Goal: Information Seeking & Learning: Learn about a topic

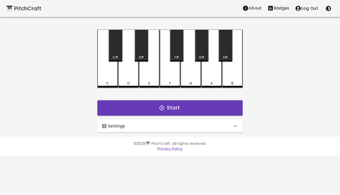
click at [180, 123] on div "🎛️ Settings" at bounding box center [167, 126] width 131 height 6
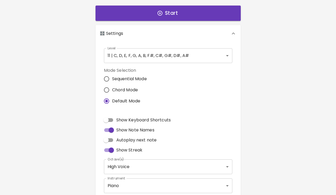
scroll to position [101, 0]
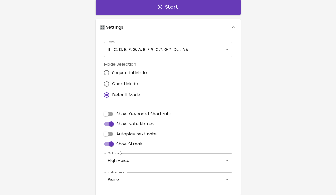
click at [113, 114] on input "Show Keyboard Shortcuts" at bounding box center [106, 114] width 30 height 10
checkbox input "true"
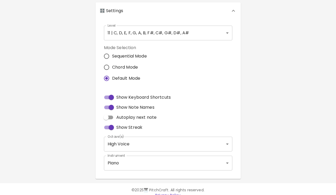
scroll to position [116, 0]
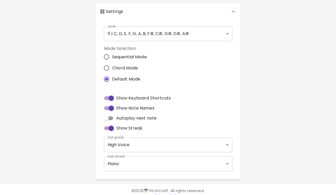
click at [117, 141] on body "🎹 PitchCraft About Badges Log Out C Q C# 2 D W D# 3 E E F R F# 5 G T G# 6 A Y A…" at bounding box center [168, 43] width 336 height 319
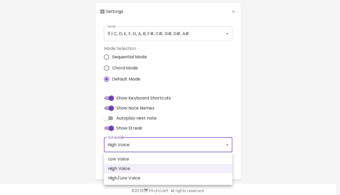
click at [120, 164] on li "High Voice" at bounding box center [168, 168] width 129 height 9
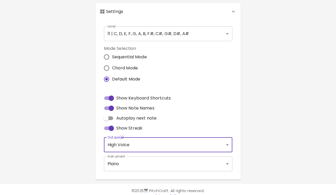
click at [122, 162] on body "🎹 PitchCraft About Badges Log Out C Q C# 2 D W D# 3 E E F R F# 5 G T G# 6 A Y A…" at bounding box center [168, 43] width 336 height 319
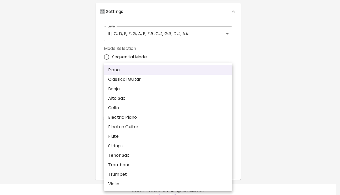
click at [126, 150] on li "Strings" at bounding box center [168, 145] width 129 height 9
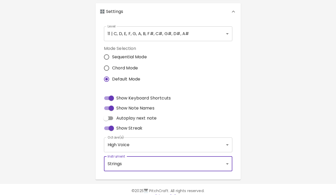
click at [127, 165] on body "🎹 PitchCraft About Badges Log Out C Q C# 2 D W D# 3 E E F R F# 5 G T G# 6 A Y A…" at bounding box center [168, 43] width 336 height 319
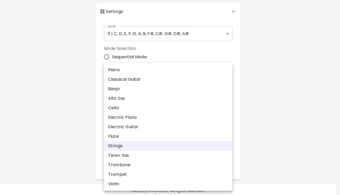
click at [132, 71] on li "Piano" at bounding box center [168, 69] width 129 height 9
type input "acoustic_grand_piano"
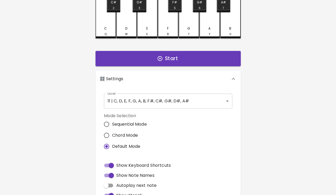
scroll to position [0, 0]
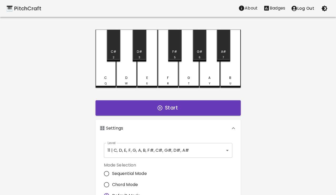
click at [153, 150] on body "🎹 PitchCraft About Badges Log Out C Q C# 2 D W D# 3 E E F R F# 5 G T G# 6 A Y A…" at bounding box center [168, 159] width 336 height 319
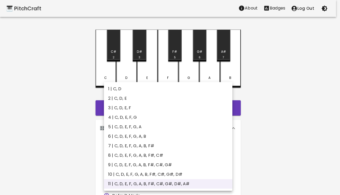
click at [144, 134] on li "6 | C, D, E, F, G, A, B" at bounding box center [168, 135] width 129 height 9
type input "11"
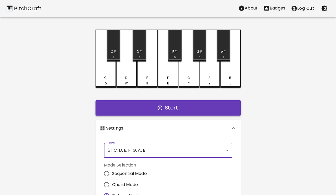
click at [158, 110] on icon "button" at bounding box center [160, 108] width 6 height 6
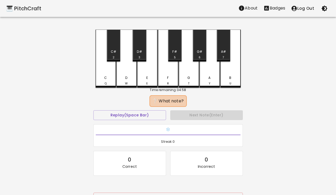
click at [105, 80] on div "C Q" at bounding box center [105, 80] width 19 height 10
click at [124, 80] on div "D W" at bounding box center [126, 80] width 19 height 10
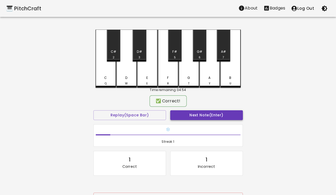
click at [199, 113] on button "Next Note (Enter)" at bounding box center [206, 115] width 73 height 10
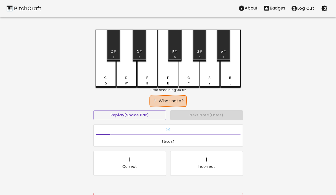
click at [151, 78] on div "E E" at bounding box center [147, 80] width 19 height 10
click at [188, 77] on div "G" at bounding box center [189, 77] width 3 height 5
click at [234, 76] on div "B U" at bounding box center [230, 80] width 19 height 10
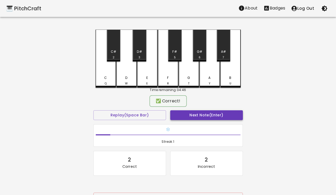
click at [208, 113] on button "Next Note (Enter)" at bounding box center [206, 115] width 73 height 10
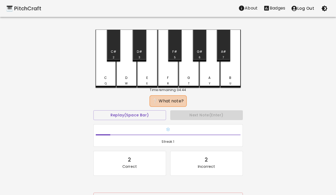
click at [95, 77] on div "C Q C# 2 D W D# 3 E E F R F# 5 G T G# 6 A Y A# 7 B U Time remaining: 04:44 ❔ Wh…" at bounding box center [168, 120] width 158 height 180
click at [101, 76] on div "C Q" at bounding box center [105, 80] width 19 height 10
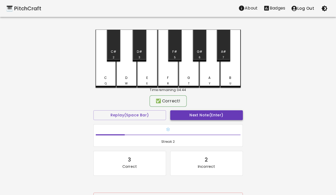
click at [204, 116] on button "Next Note (Enter)" at bounding box center [206, 115] width 73 height 10
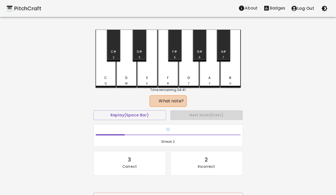
click at [204, 77] on div "A Y" at bounding box center [209, 80] width 19 height 10
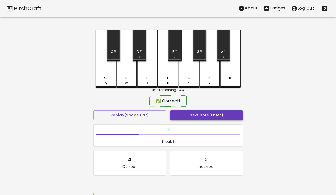
click at [202, 118] on button "Next Note (Enter)" at bounding box center [206, 115] width 73 height 10
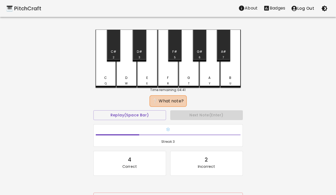
click at [207, 84] on div "A Y" at bounding box center [209, 80] width 19 height 10
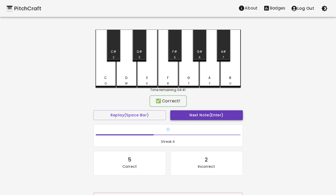
click at [207, 111] on button "Next Note (Enter)" at bounding box center [206, 115] width 73 height 10
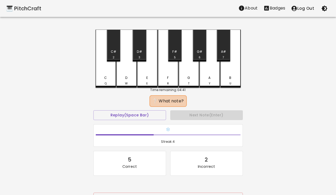
click at [106, 79] on div "C Q" at bounding box center [105, 80] width 19 height 10
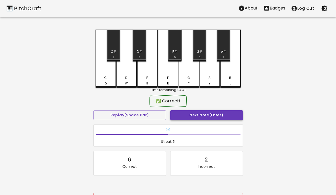
click at [211, 113] on button "Next Note (Enter)" at bounding box center [206, 115] width 73 height 10
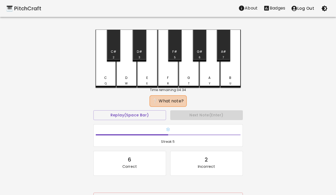
click at [165, 78] on div "F R" at bounding box center [168, 80] width 19 height 10
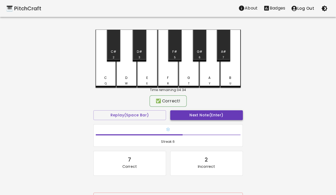
click at [196, 115] on button "Next Note (Enter)" at bounding box center [206, 115] width 73 height 10
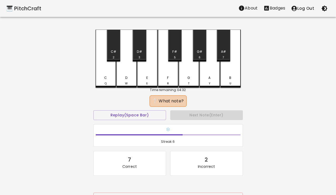
click at [204, 83] on div "A Y" at bounding box center [209, 80] width 19 height 10
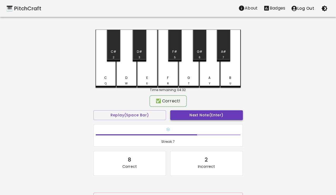
click at [205, 117] on button "Next Note (Enter)" at bounding box center [206, 115] width 73 height 10
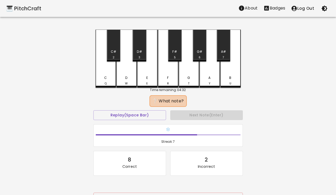
click at [224, 85] on div "B U" at bounding box center [230, 59] width 21 height 58
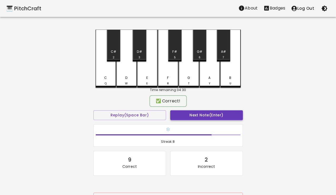
click at [215, 113] on button "Next Note (Enter)" at bounding box center [206, 115] width 73 height 10
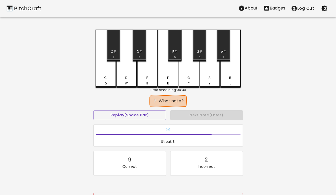
click at [104, 75] on div "C Q" at bounding box center [106, 59] width 21 height 58
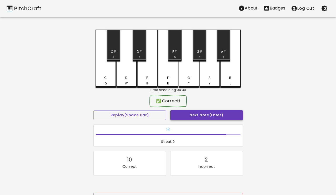
click at [188, 114] on button "Next Note (Enter)" at bounding box center [206, 115] width 73 height 10
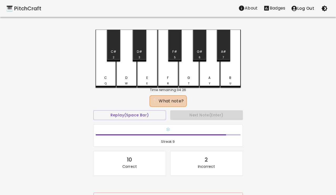
click at [169, 79] on div "F R" at bounding box center [168, 80] width 19 height 10
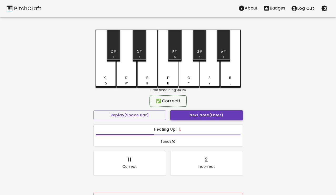
click at [188, 116] on button "Next Note (Enter)" at bounding box center [206, 115] width 73 height 10
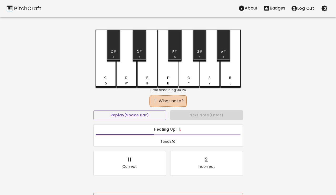
click at [106, 81] on div "Q" at bounding box center [106, 83] width 2 height 4
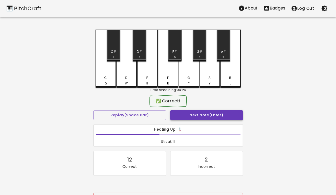
click at [206, 116] on button "Next Note (Enter)" at bounding box center [206, 115] width 73 height 10
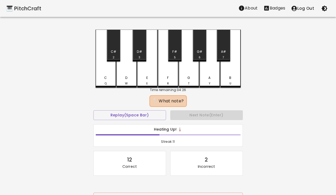
click at [163, 73] on div "F R" at bounding box center [168, 59] width 21 height 58
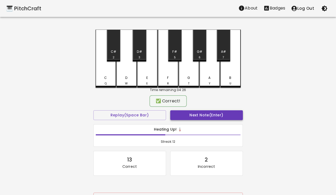
click at [181, 111] on button "Next Note (Enter)" at bounding box center [206, 115] width 73 height 10
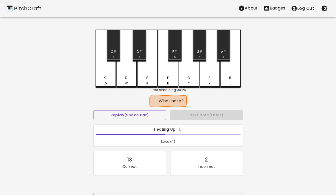
click at [103, 82] on div "C Q" at bounding box center [105, 80] width 19 height 10
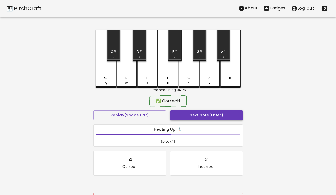
click at [180, 116] on button "Next Note (Enter)" at bounding box center [206, 115] width 73 height 10
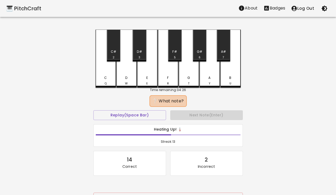
click at [222, 76] on div "B U" at bounding box center [230, 80] width 19 height 10
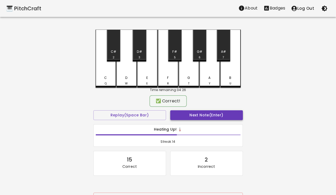
click at [192, 117] on button "Next Note (Enter)" at bounding box center [206, 115] width 73 height 10
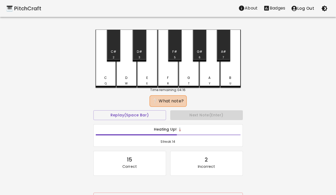
click at [226, 78] on div "B U" at bounding box center [230, 80] width 19 height 10
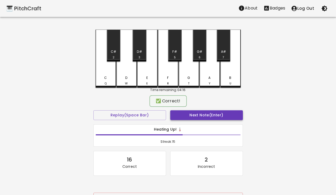
click at [204, 117] on button "Next Note (Enter)" at bounding box center [206, 115] width 73 height 10
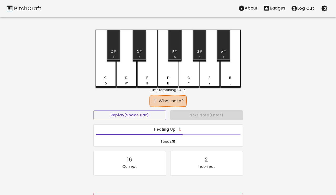
click at [231, 72] on div "B U" at bounding box center [230, 59] width 21 height 58
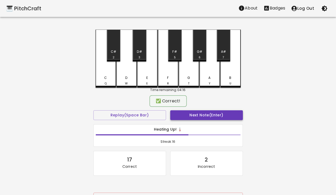
click at [212, 115] on button "Next Note (Enter)" at bounding box center [206, 115] width 73 height 10
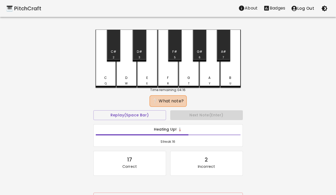
click at [125, 75] on div "D W" at bounding box center [126, 59] width 21 height 58
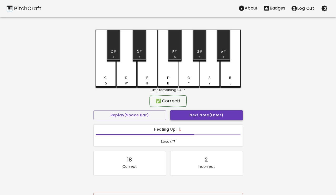
click at [191, 112] on button "Next Note (Enter)" at bounding box center [206, 115] width 73 height 10
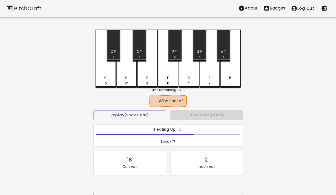
click at [230, 81] on div "B U" at bounding box center [230, 80] width 19 height 10
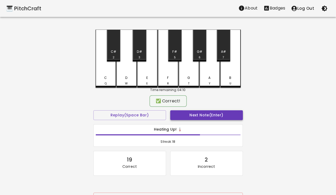
click at [208, 111] on button "Next Note (Enter)" at bounding box center [206, 115] width 73 height 10
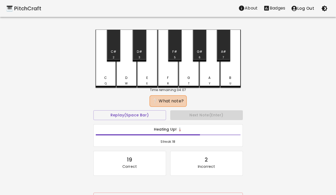
click at [148, 86] on div "E E" at bounding box center [147, 59] width 21 height 58
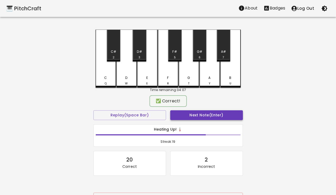
click at [198, 115] on button "Next Note (Enter)" at bounding box center [206, 115] width 73 height 10
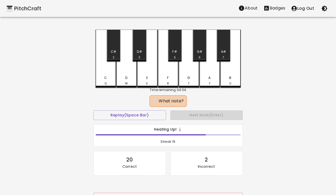
click at [188, 78] on div "G" at bounding box center [189, 77] width 3 height 5
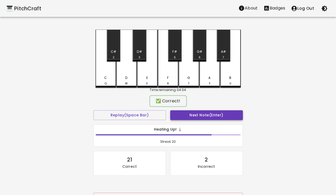
click at [203, 115] on button "Next Note (Enter)" at bounding box center [206, 115] width 73 height 10
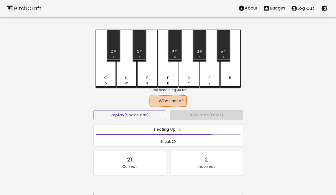
click at [169, 81] on div "F R" at bounding box center [168, 80] width 19 height 10
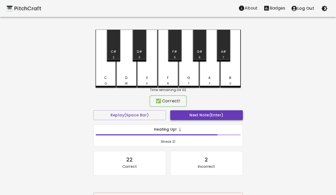
click at [199, 115] on button "Next Note (Enter)" at bounding box center [206, 115] width 73 height 10
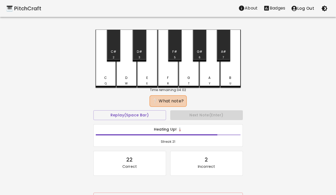
click at [133, 76] on div "D W" at bounding box center [126, 80] width 19 height 10
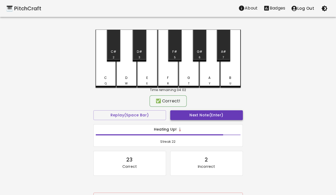
click at [183, 112] on button "Next Note (Enter)" at bounding box center [206, 115] width 73 height 10
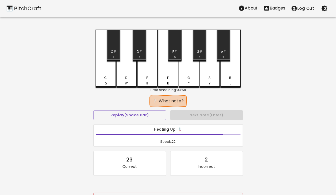
click at [208, 82] on div "A Y" at bounding box center [209, 80] width 19 height 10
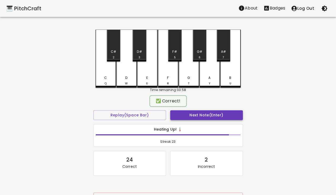
click at [210, 115] on button "Next Note (Enter)" at bounding box center [206, 115] width 73 height 10
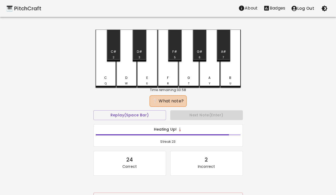
click at [229, 85] on div "B U" at bounding box center [230, 59] width 21 height 58
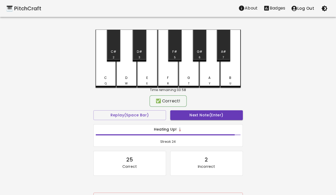
click at [214, 121] on div "Next Note (Enter)" at bounding box center [206, 115] width 77 height 14
click at [215, 116] on button "Next Note (Enter)" at bounding box center [206, 115] width 73 height 10
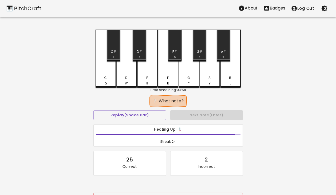
click at [134, 68] on div "D W" at bounding box center [126, 59] width 21 height 58
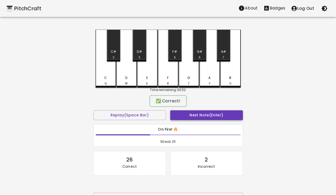
click at [188, 115] on button "Next Note (Enter)" at bounding box center [206, 115] width 73 height 10
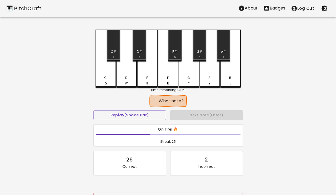
click at [111, 81] on div "C Q" at bounding box center [105, 80] width 19 height 10
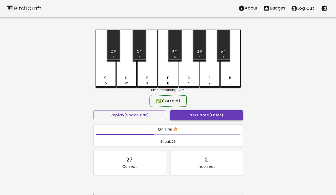
click at [184, 116] on button "Next Note (Enter)" at bounding box center [206, 115] width 73 height 10
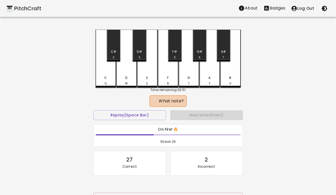
click at [99, 75] on div "C Q" at bounding box center [106, 59] width 21 height 58
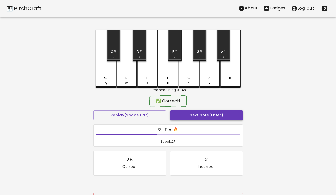
click at [190, 112] on button "Next Note (Enter)" at bounding box center [206, 115] width 73 height 10
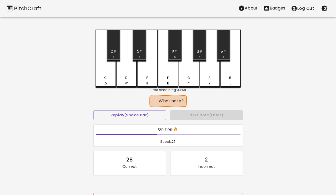
click at [232, 73] on div "B U" at bounding box center [230, 59] width 21 height 58
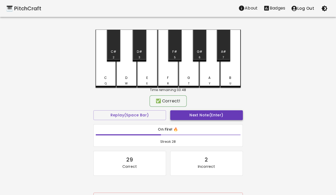
click at [215, 117] on button "Next Note (Enter)" at bounding box center [206, 115] width 73 height 10
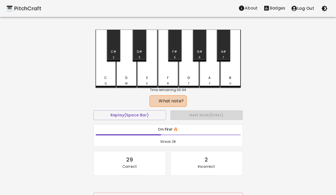
click at [161, 73] on div "F R" at bounding box center [168, 59] width 21 height 58
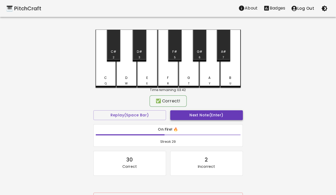
click at [185, 112] on button "Next Note (Enter)" at bounding box center [206, 115] width 73 height 10
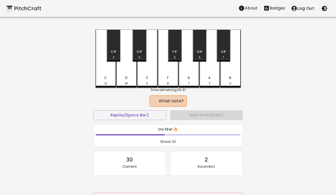
click at [190, 82] on div "G T" at bounding box center [188, 80] width 19 height 10
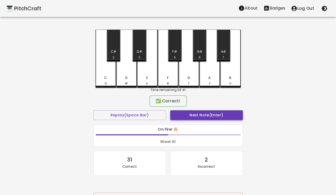
click at [205, 114] on button "Next Note (Enter)" at bounding box center [206, 115] width 73 height 10
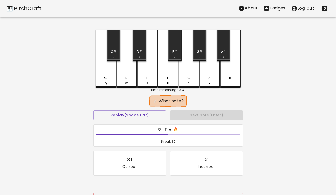
click at [188, 77] on div "G T" at bounding box center [188, 80] width 19 height 10
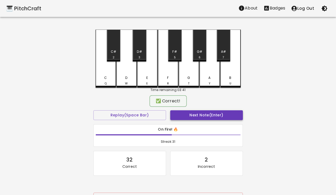
click at [201, 117] on button "Next Note (Enter)" at bounding box center [206, 115] width 73 height 10
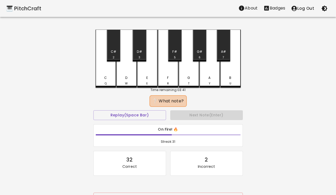
click at [109, 81] on div "C Q" at bounding box center [105, 80] width 19 height 10
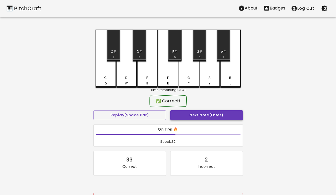
click at [189, 119] on button "Next Note (Enter)" at bounding box center [206, 115] width 73 height 10
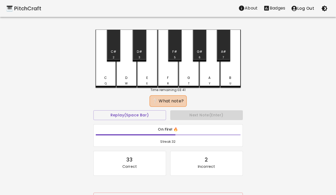
click at [149, 78] on div "E E" at bounding box center [147, 80] width 19 height 10
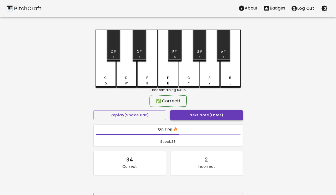
click at [194, 115] on button "Next Note (Enter)" at bounding box center [206, 115] width 73 height 10
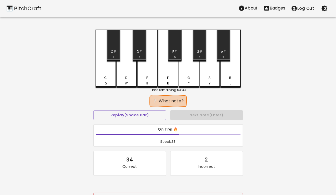
click at [193, 80] on div "G T" at bounding box center [188, 80] width 19 height 10
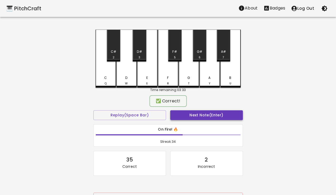
click at [202, 117] on button "Next Note (Enter)" at bounding box center [206, 115] width 73 height 10
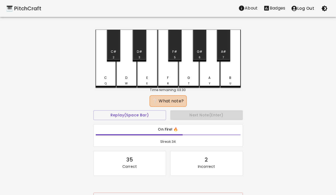
click at [148, 80] on div "E E" at bounding box center [147, 80] width 19 height 10
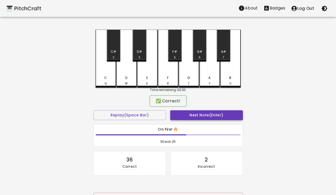
click at [182, 112] on button "Next Note (Enter)" at bounding box center [206, 115] width 73 height 10
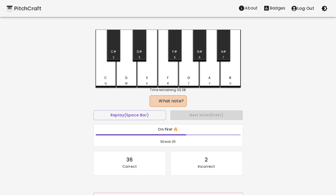
click at [213, 81] on div "A Y" at bounding box center [209, 80] width 19 height 10
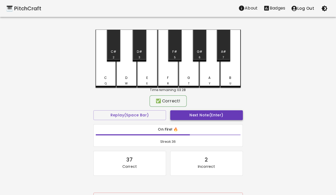
click at [204, 115] on button "Next Note (Enter)" at bounding box center [206, 115] width 73 height 10
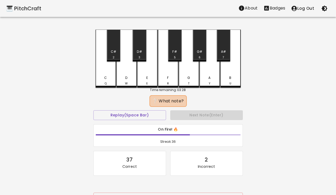
click at [111, 72] on div "C Q" at bounding box center [106, 59] width 21 height 58
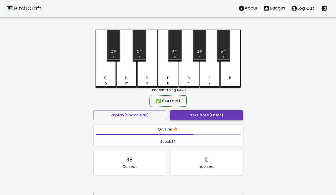
click at [184, 110] on button "Next Note (Enter)" at bounding box center [206, 115] width 73 height 10
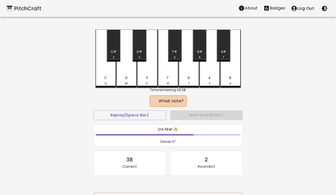
click at [120, 69] on div "D W" at bounding box center [126, 59] width 21 height 58
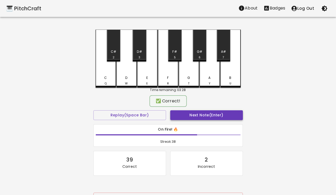
click at [196, 112] on button "Next Note (Enter)" at bounding box center [206, 115] width 73 height 10
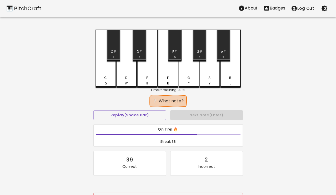
click at [209, 80] on div "A Y" at bounding box center [209, 80] width 19 height 10
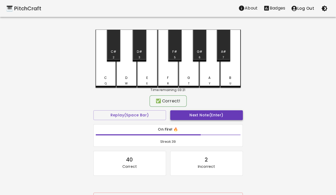
click at [204, 114] on button "Next Note (Enter)" at bounding box center [206, 115] width 73 height 10
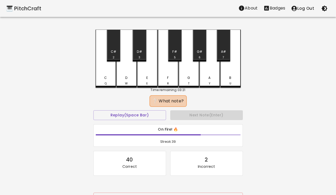
click at [210, 75] on div "A Y" at bounding box center [210, 59] width 21 height 58
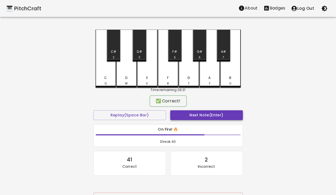
click at [201, 116] on button "Next Note (Enter)" at bounding box center [206, 115] width 73 height 10
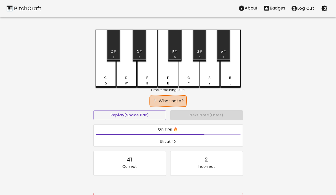
click at [230, 79] on div "B U" at bounding box center [230, 80] width 19 height 10
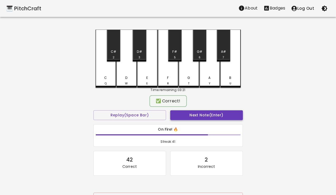
click at [208, 114] on button "Next Note (Enter)" at bounding box center [206, 115] width 73 height 10
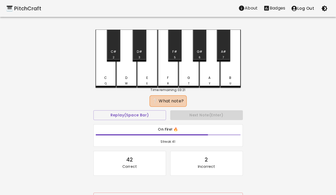
click at [226, 84] on div "B U" at bounding box center [230, 80] width 19 height 10
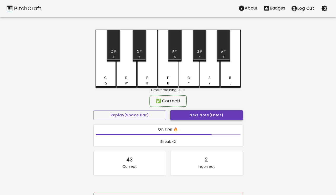
click at [212, 112] on button "Next Note (Enter)" at bounding box center [206, 115] width 73 height 10
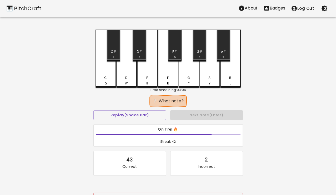
click at [186, 79] on div "G T" at bounding box center [188, 80] width 19 height 10
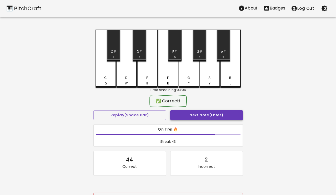
click at [197, 112] on button "Next Note (Enter)" at bounding box center [206, 115] width 73 height 10
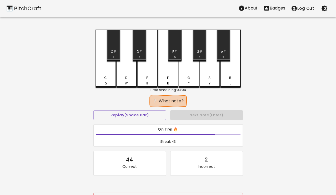
click at [169, 80] on div "F R" at bounding box center [168, 80] width 19 height 10
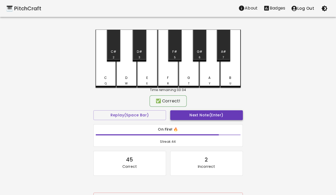
click at [192, 117] on button "Next Note (Enter)" at bounding box center [206, 115] width 73 height 10
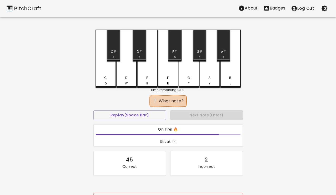
click at [210, 83] on div "Y" at bounding box center [210, 83] width 2 height 4
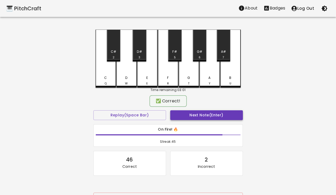
click at [209, 110] on button "Next Note (Enter)" at bounding box center [206, 115] width 73 height 10
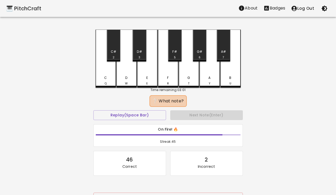
click at [106, 76] on div "C" at bounding box center [105, 77] width 3 height 5
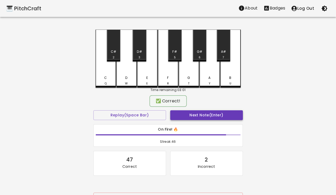
click at [185, 118] on button "Next Note (Enter)" at bounding box center [206, 115] width 73 height 10
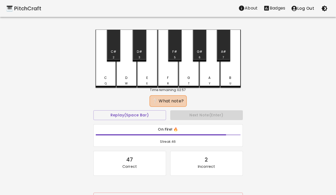
click at [209, 84] on div "A Y" at bounding box center [209, 80] width 19 height 10
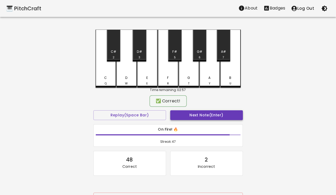
click at [202, 118] on button "Next Note (Enter)" at bounding box center [206, 115] width 73 height 10
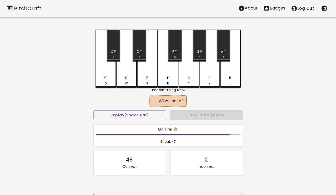
click at [148, 76] on div "E" at bounding box center [147, 77] width 2 height 5
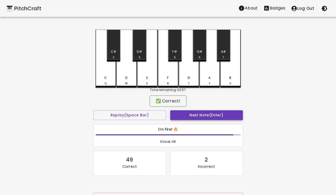
click at [198, 117] on button "Next Note (Enter)" at bounding box center [206, 115] width 73 height 10
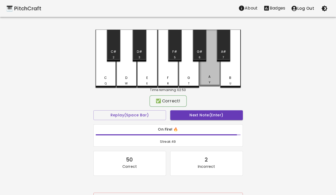
click at [208, 79] on div "A Y" at bounding box center [209, 79] width 19 height 10
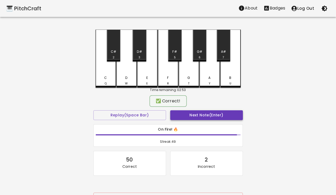
click at [203, 115] on button "Next Note (Enter)" at bounding box center [206, 115] width 73 height 10
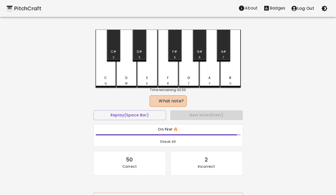
click at [229, 69] on div "B U" at bounding box center [230, 59] width 21 height 58
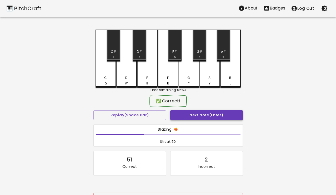
click at [210, 113] on button "Next Note (Enter)" at bounding box center [206, 115] width 73 height 10
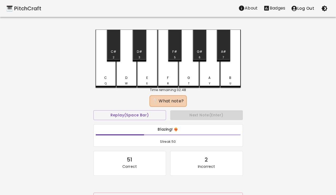
click at [210, 81] on div "A Y" at bounding box center [209, 80] width 19 height 10
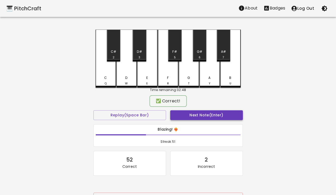
click at [205, 111] on button "Next Note (Enter)" at bounding box center [206, 115] width 73 height 10
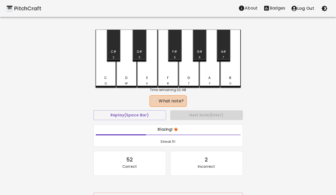
click at [206, 77] on div "A Y" at bounding box center [209, 80] width 19 height 10
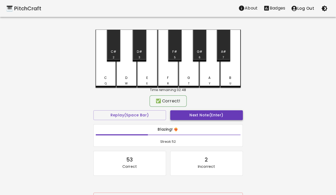
click at [200, 115] on button "Next Note (Enter)" at bounding box center [206, 115] width 73 height 10
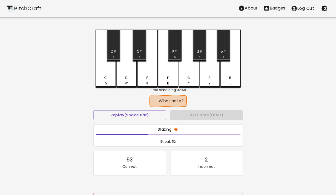
click at [132, 78] on div "D W" at bounding box center [126, 80] width 19 height 10
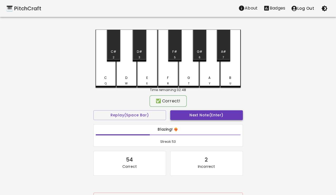
click at [180, 114] on button "Next Note (Enter)" at bounding box center [206, 115] width 73 height 10
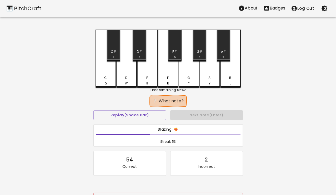
click at [188, 81] on div "G T" at bounding box center [188, 80] width 19 height 10
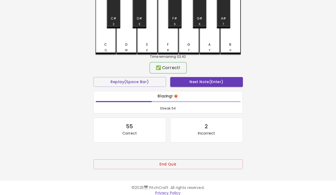
scroll to position [38, 0]
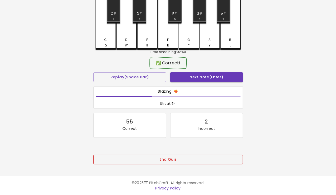
click at [203, 156] on button "End Quiz" at bounding box center [169, 159] width 150 height 10
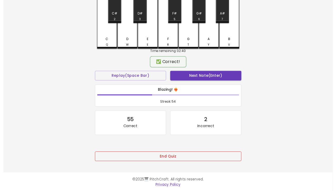
scroll to position [0, 0]
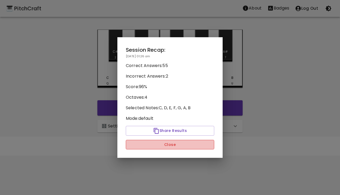
click at [189, 143] on button "Close" at bounding box center [170, 145] width 89 height 10
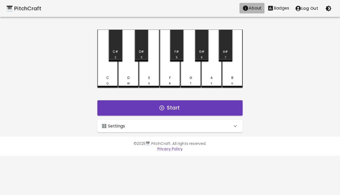
click at [255, 7] on p "About" at bounding box center [255, 8] width 13 height 6
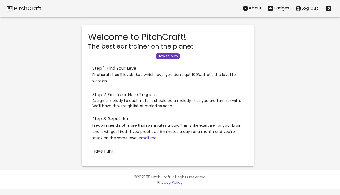
click at [259, 8] on p "About" at bounding box center [255, 8] width 13 height 6
click at [281, 13] on button "Badges" at bounding box center [279, 8] width 28 height 11
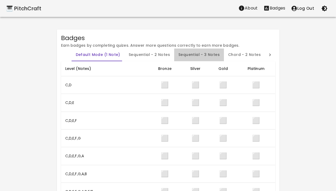
click at [197, 58] on button "Sequential - 3 Notes" at bounding box center [199, 54] width 50 height 13
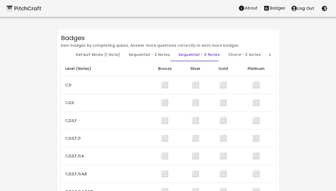
click at [231, 57] on button "Chord - 2 Notes" at bounding box center [244, 54] width 41 height 13
click at [103, 55] on button "Default Mode (1 Note)" at bounding box center [98, 54] width 53 height 13
click at [28, 13] on div "🎹 PitchCraft About Badges Log Out" at bounding box center [168, 8] width 336 height 17
click at [28, 9] on div "🎹 PitchCraft" at bounding box center [23, 8] width 35 height 8
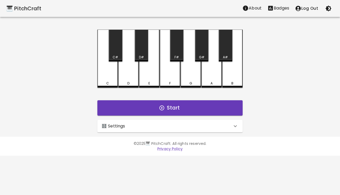
click at [109, 127] on p "🎛️ Settings" at bounding box center [114, 126] width 24 height 6
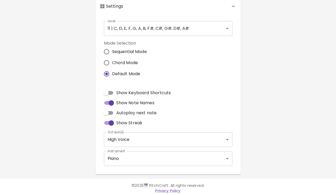
scroll to position [124, 0]
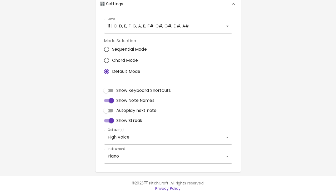
click at [109, 91] on input "Show Keyboard Shortcuts" at bounding box center [106, 90] width 30 height 10
checkbox input "true"
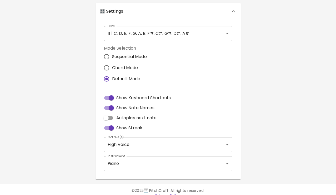
click at [110, 120] on input "Autoplay next note" at bounding box center [106, 118] width 30 height 10
checkbox input "true"
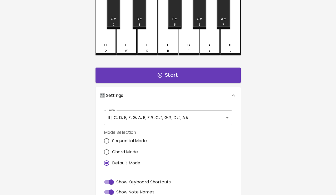
scroll to position [27, 0]
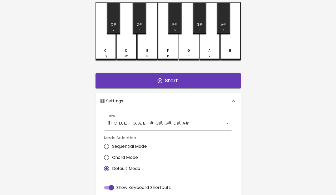
click at [114, 155] on span "Chord Mode" at bounding box center [125, 157] width 26 height 6
click at [112, 155] on input "Chord Mode" at bounding box center [106, 157] width 11 height 11
radio input "true"
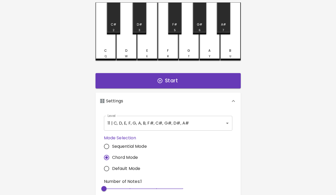
scroll to position [51, 0]
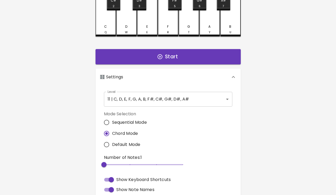
click at [115, 121] on span "Sequential Mode" at bounding box center [129, 122] width 35 height 6
click at [112, 121] on input "Sequential Mode" at bounding box center [106, 122] width 11 height 11
radio input "true"
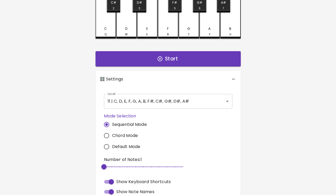
scroll to position [37, 0]
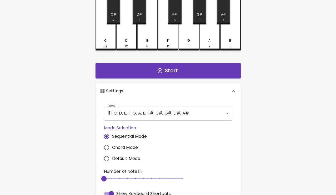
click at [131, 118] on body "🎹 PitchCraft About Badges Log Out C Q C# 2 D W D# 3 E E F R F# 5 G T G# 6 A Y A…" at bounding box center [168, 130] width 336 height 335
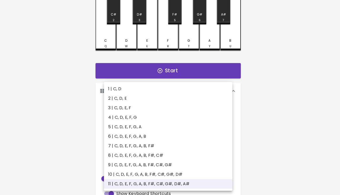
click at [128, 136] on li "6 | C, D, E, F, G, A, B" at bounding box center [168, 135] width 129 height 9
type input "11"
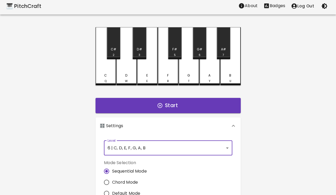
scroll to position [0, 0]
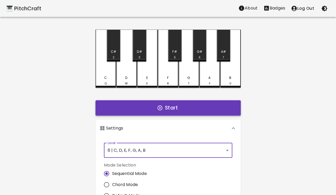
click at [147, 108] on button "Start" at bounding box center [168, 107] width 145 height 15
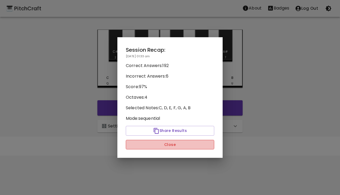
click at [166, 146] on button "Close" at bounding box center [170, 145] width 89 height 10
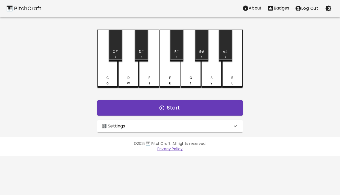
click at [159, 129] on div "🎛️ Settings" at bounding box center [169, 126] width 145 height 13
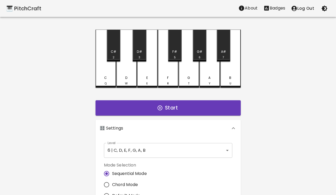
click at [123, 129] on div "🎛️ Settings" at bounding box center [165, 128] width 131 height 6
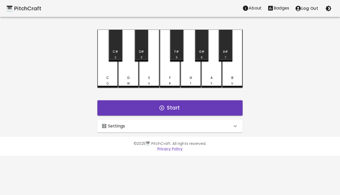
click at [120, 120] on div "🎛️ Settings" at bounding box center [169, 126] width 145 height 13
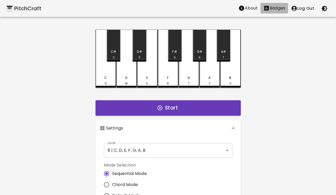
click at [276, 7] on p "Badges" at bounding box center [278, 8] width 16 height 6
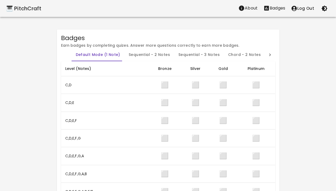
click at [154, 56] on button "Sequential - 2 Notes" at bounding box center [150, 54] width 50 height 13
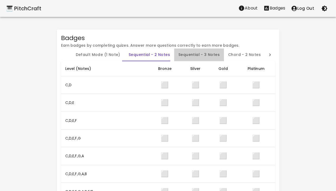
click at [203, 55] on button "Sequential - 3 Notes" at bounding box center [199, 54] width 50 height 13
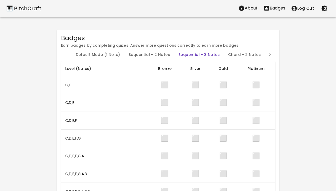
click at [238, 52] on button "Chord - 2 Notes" at bounding box center [244, 54] width 41 height 13
click at [265, 56] on div at bounding box center [270, 54] width 11 height 13
click at [252, 56] on button "Chord - 3 Notes" at bounding box center [253, 54] width 41 height 13
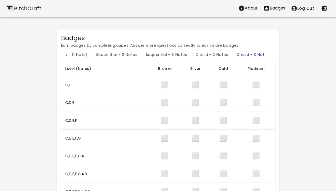
click at [73, 56] on button "Default Mode (1 Note)" at bounding box center [65, 54] width 53 height 13
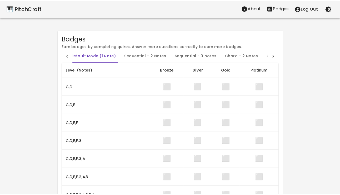
scroll to position [0, 0]
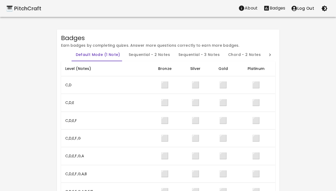
click at [22, 9] on div "🎹 PitchCraft" at bounding box center [23, 8] width 35 height 8
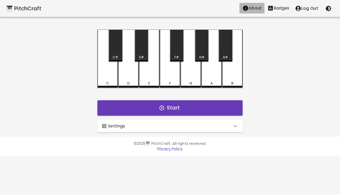
click at [254, 10] on p "About" at bounding box center [255, 8] width 13 height 6
